Goal: Information Seeking & Learning: Learn about a topic

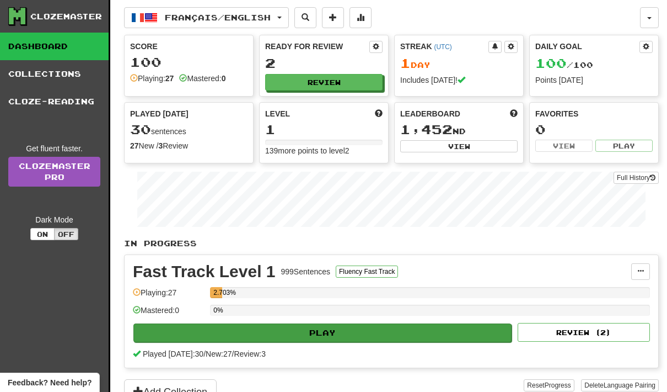
click at [420, 330] on button "Play" at bounding box center [322, 332] width 378 height 19
select select "**"
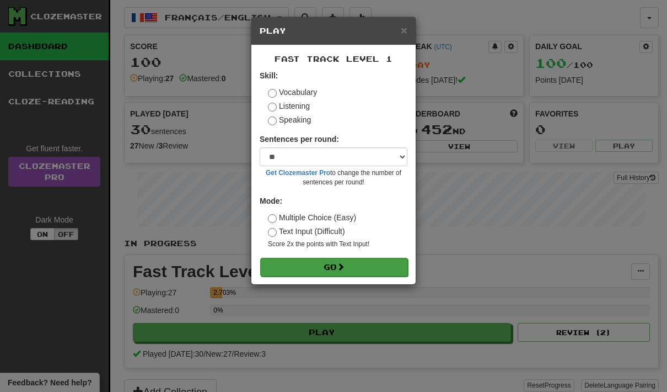
click at [378, 267] on button "Go" at bounding box center [334, 267] width 148 height 19
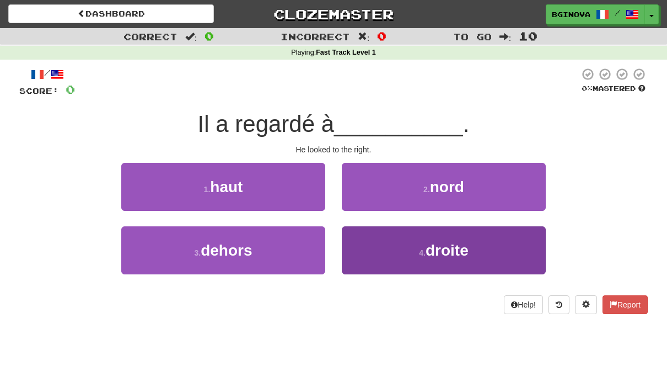
click at [486, 254] on button "4 . droite" at bounding box center [444, 250] width 204 height 48
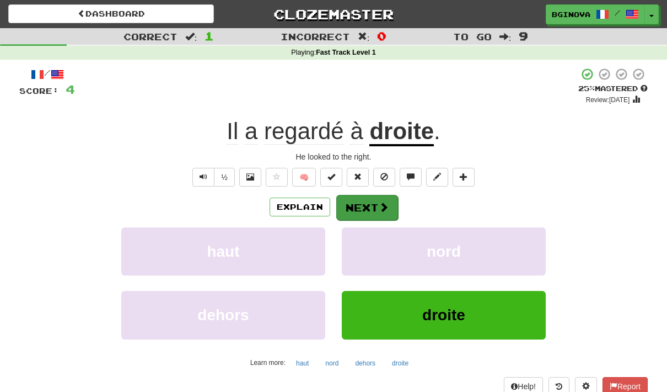
click at [380, 207] on span at bounding box center [384, 207] width 10 height 10
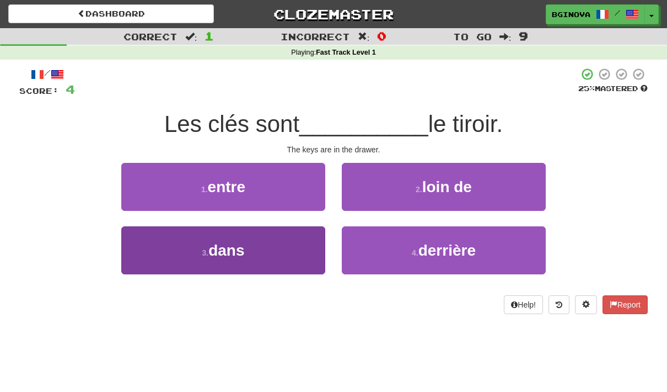
click at [186, 255] on button "3 . dans" at bounding box center [223, 250] width 204 height 48
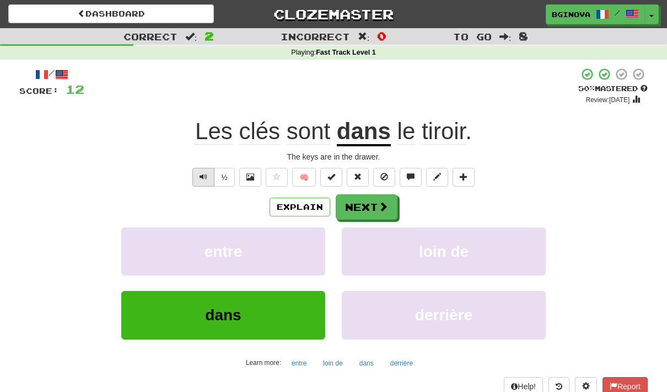
click at [205, 169] on button "Text-to-speech controls" at bounding box center [203, 177] width 22 height 19
click at [200, 173] on span "Text-to-speech controls" at bounding box center [204, 177] width 8 height 8
click at [449, 134] on span "tiroir" at bounding box center [444, 131] width 44 height 26
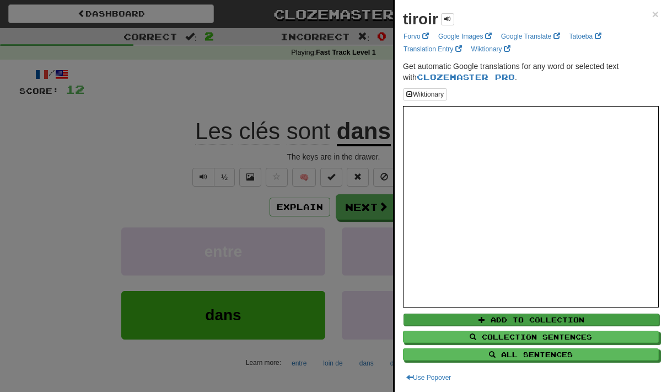
click at [601, 314] on button "Add to Collection" at bounding box center [532, 319] width 256 height 12
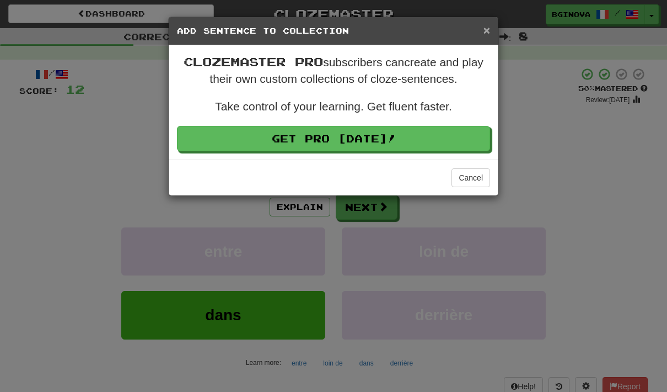
click at [489, 25] on span "×" at bounding box center [487, 30] width 7 height 13
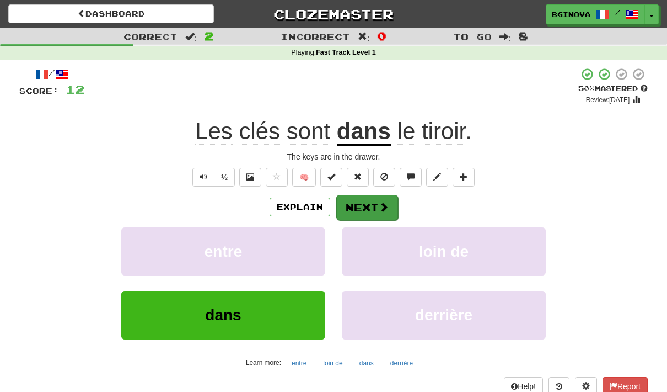
click at [375, 215] on button "Next" at bounding box center [367, 207] width 62 height 25
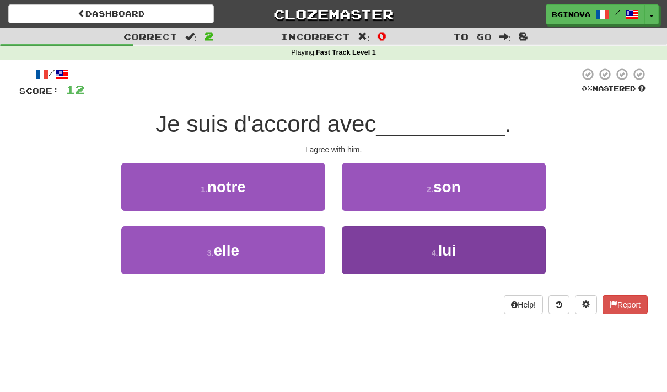
click at [450, 264] on button "4 . lui" at bounding box center [444, 250] width 204 height 48
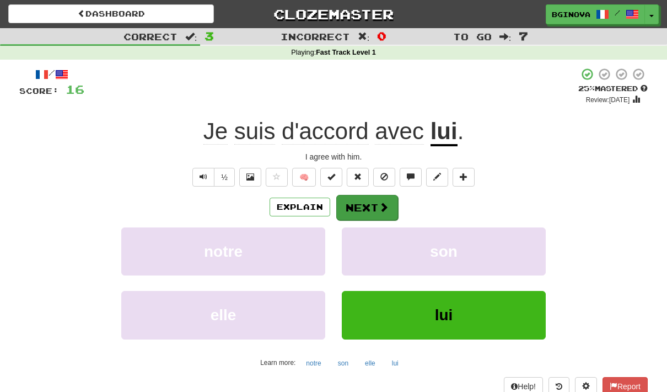
click at [377, 206] on button "Next" at bounding box center [367, 207] width 62 height 25
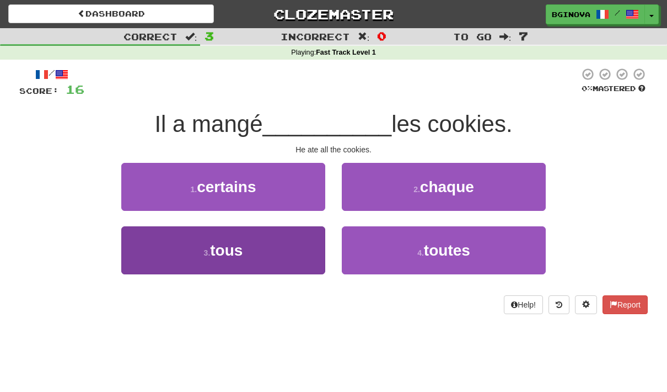
click at [239, 255] on span "tous" at bounding box center [226, 250] width 33 height 17
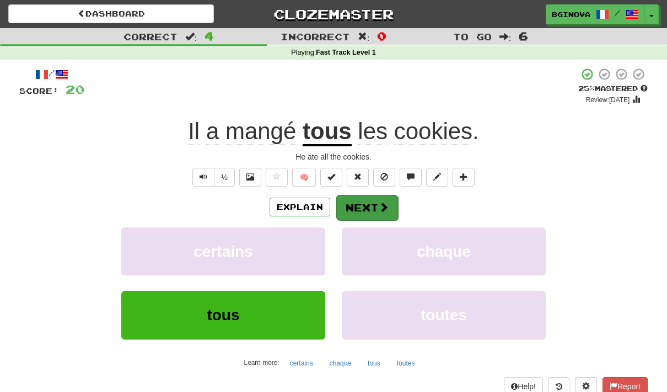
click at [382, 203] on span at bounding box center [384, 207] width 10 height 10
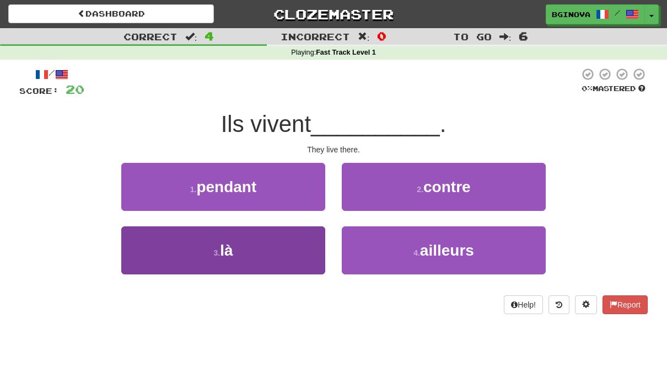
click at [279, 250] on button "3 . là" at bounding box center [223, 250] width 204 height 48
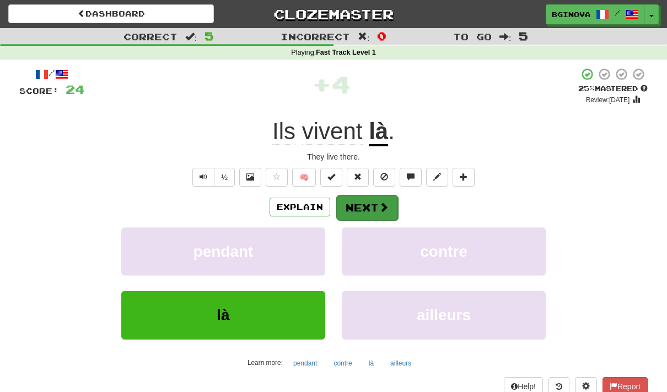
click at [379, 203] on span at bounding box center [384, 207] width 10 height 10
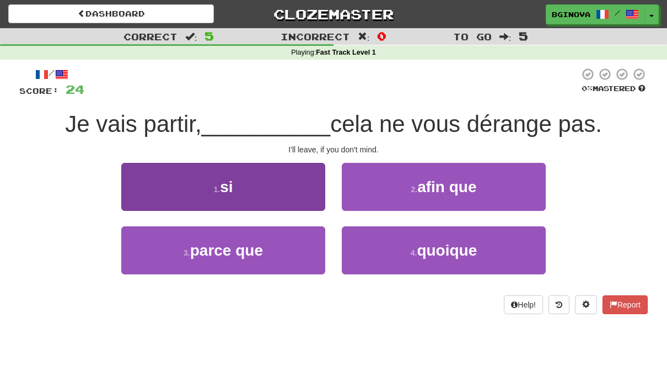
click at [271, 190] on button "1 . si" at bounding box center [223, 187] width 204 height 48
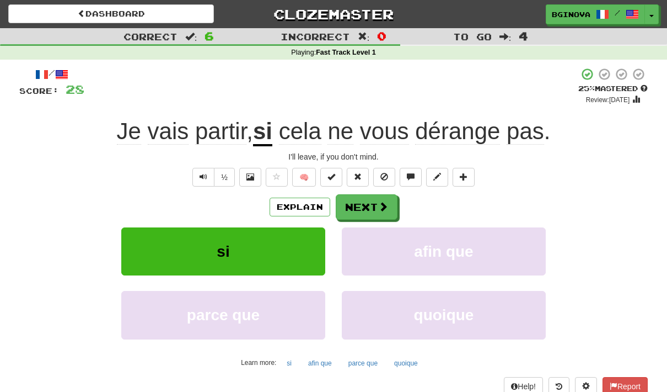
click at [299, 141] on span "cela" at bounding box center [300, 131] width 42 height 26
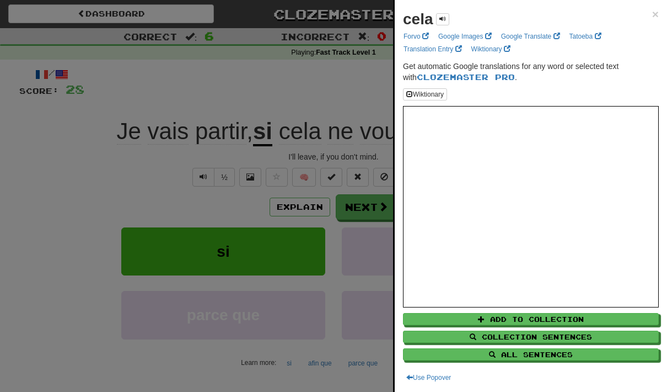
click at [336, 108] on div at bounding box center [333, 196] width 667 height 392
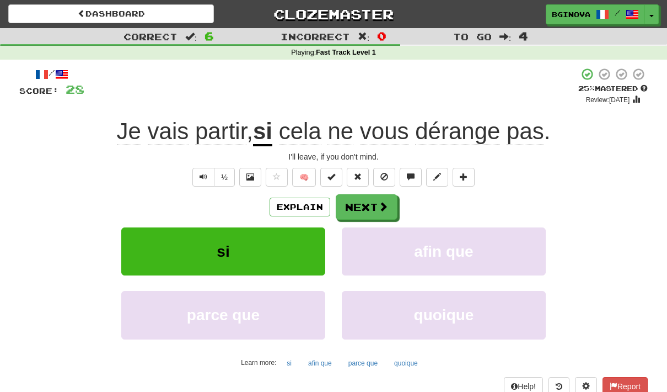
click at [476, 132] on span "dérange" at bounding box center [457, 131] width 85 height 26
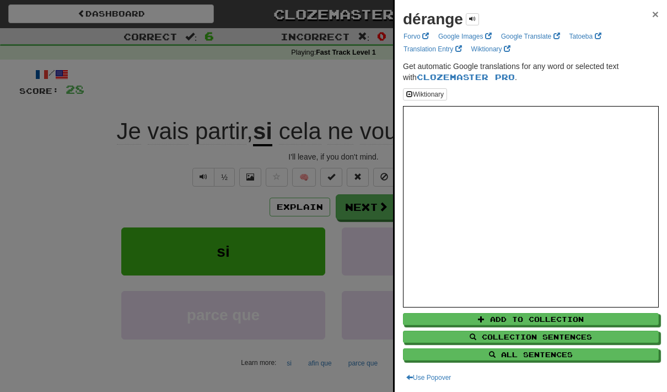
click at [656, 9] on span "×" at bounding box center [655, 14] width 7 height 13
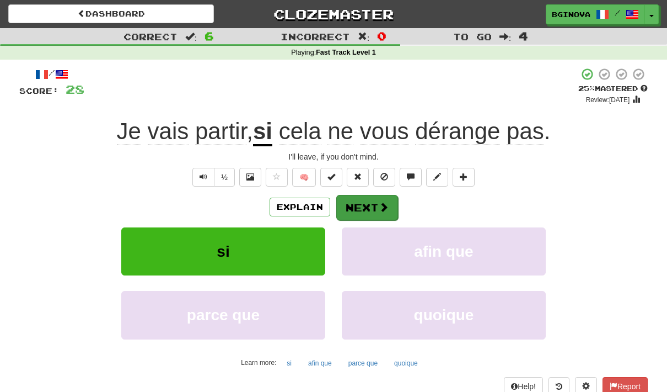
click at [374, 211] on button "Next" at bounding box center [367, 207] width 62 height 25
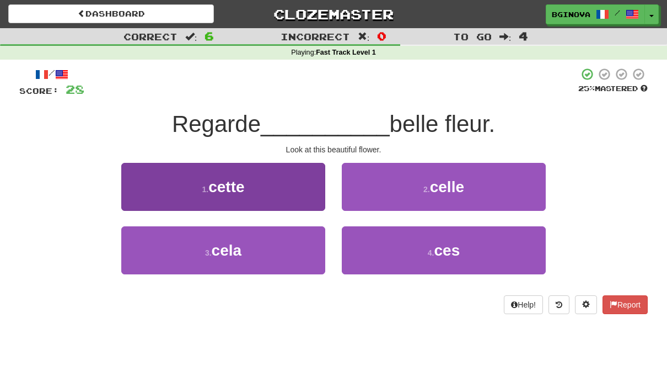
click at [207, 186] on small "1 ." at bounding box center [205, 189] width 7 height 9
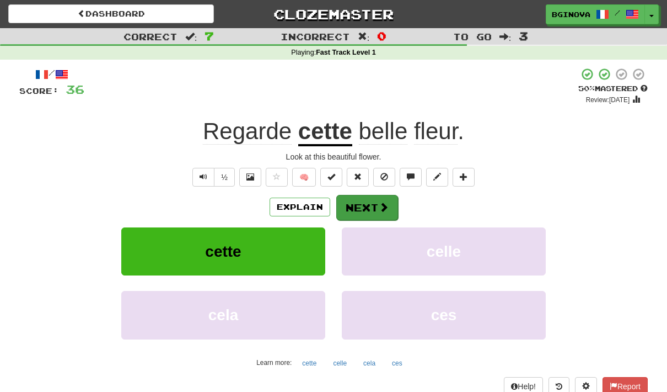
click at [385, 202] on span at bounding box center [384, 207] width 10 height 10
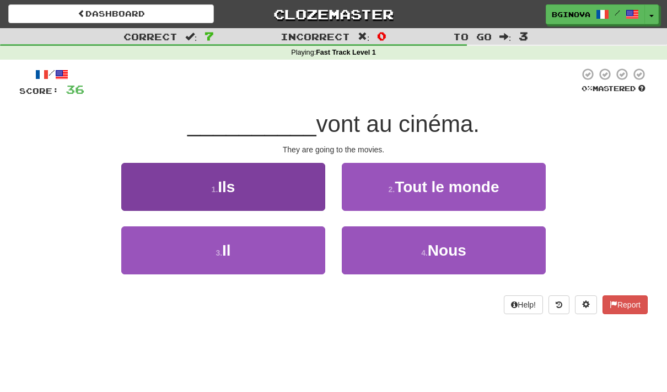
click at [215, 173] on button "1 . Ils" at bounding box center [223, 187] width 204 height 48
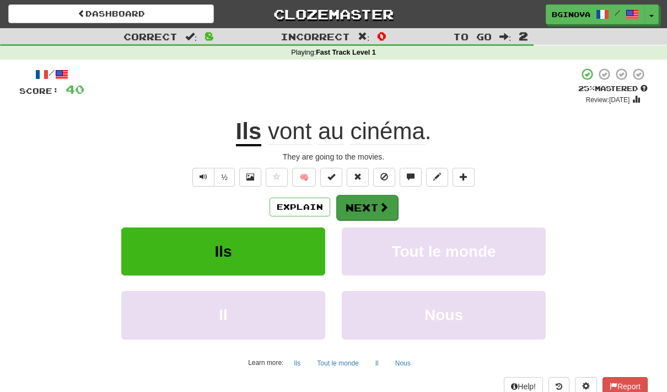
click at [383, 213] on button "Next" at bounding box center [367, 207] width 62 height 25
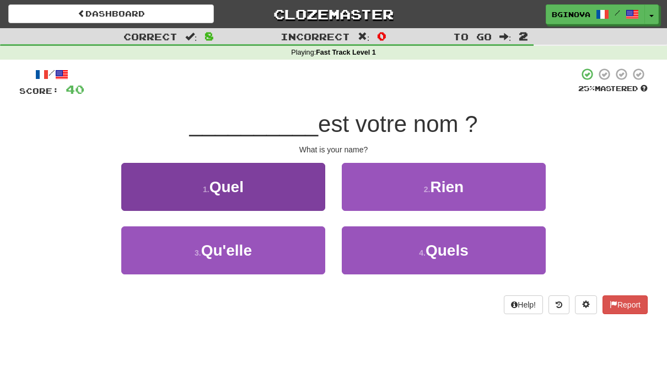
click at [275, 193] on button "1 . Quel" at bounding box center [223, 187] width 204 height 48
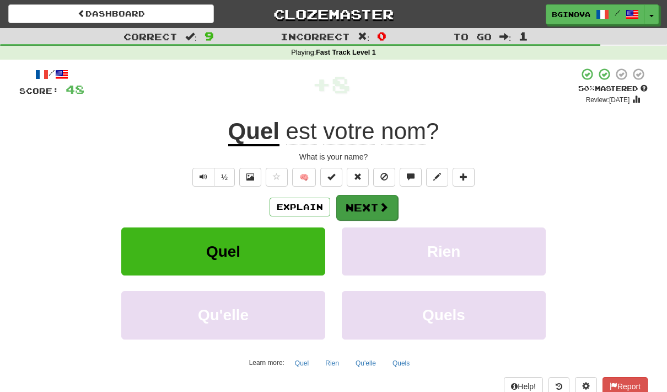
click at [392, 208] on button "Next" at bounding box center [367, 207] width 62 height 25
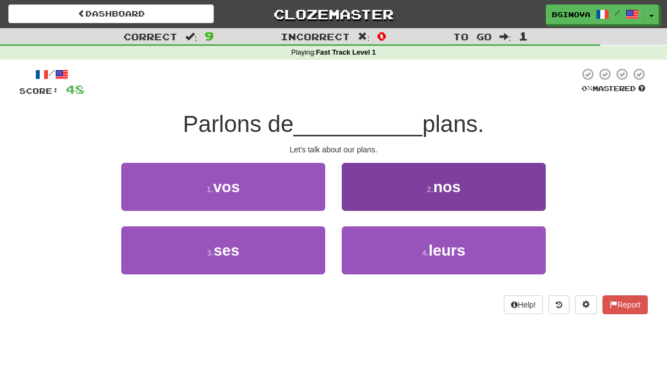
click at [497, 201] on button "2 . nos" at bounding box center [444, 187] width 204 height 48
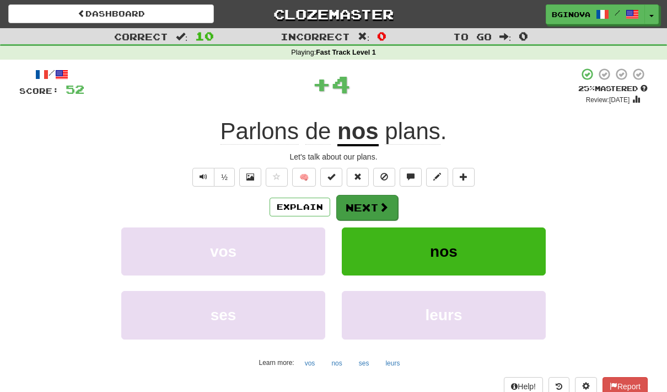
click at [391, 206] on button "Next" at bounding box center [367, 207] width 62 height 25
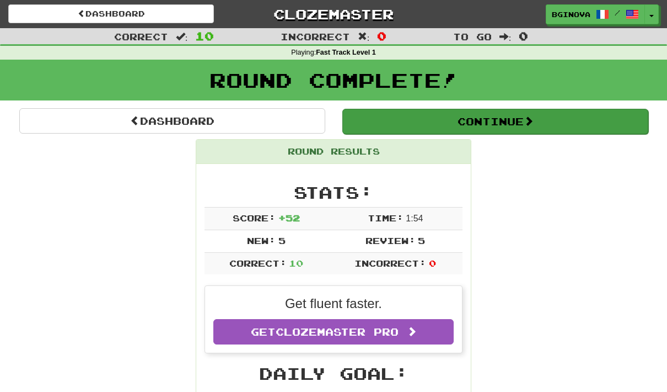
click at [520, 120] on button "Continue" at bounding box center [495, 121] width 306 height 25
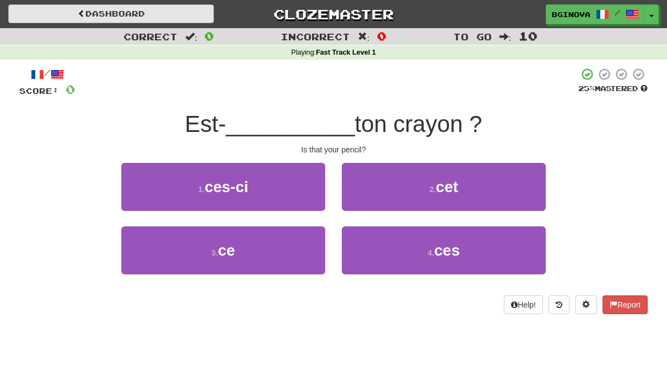
click at [78, 17] on span at bounding box center [82, 13] width 8 height 8
